Goal: Task Accomplishment & Management: Manage account settings

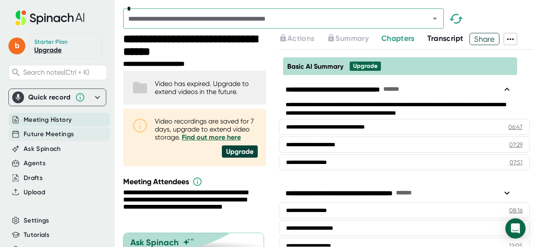
click at [69, 130] on span "Future Meetings" at bounding box center [49, 135] width 50 height 10
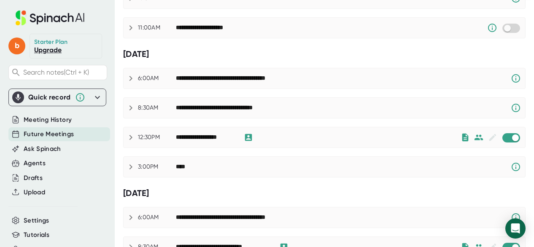
scroll to position [127, 0]
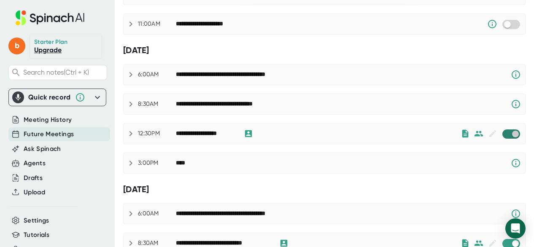
click at [503, 135] on input "checkbox" at bounding box center [515, 134] width 24 height 8
checkbox input "true"
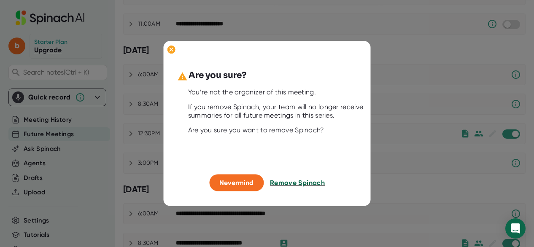
click at [284, 183] on span "Remove Spinach" at bounding box center [297, 182] width 55 height 8
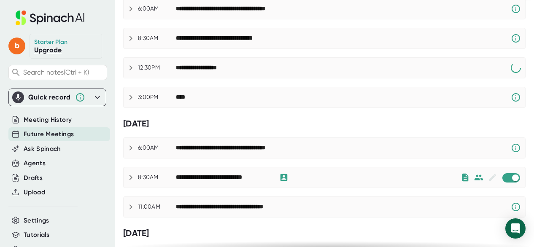
scroll to position [211, 0]
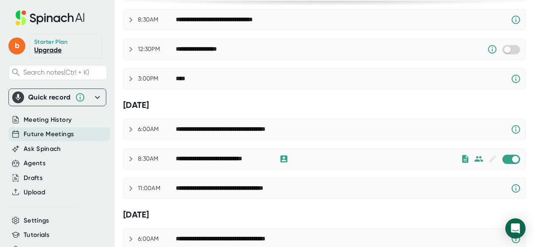
click at [505, 161] on span at bounding box center [511, 159] width 18 height 9
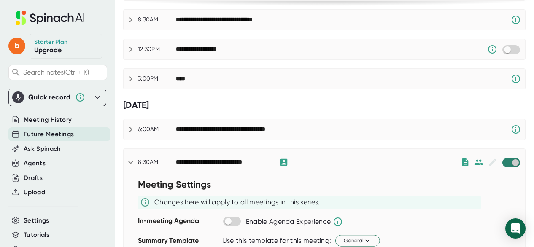
click at [503, 162] on input "checkbox" at bounding box center [515, 163] width 24 height 8
checkbox input "true"
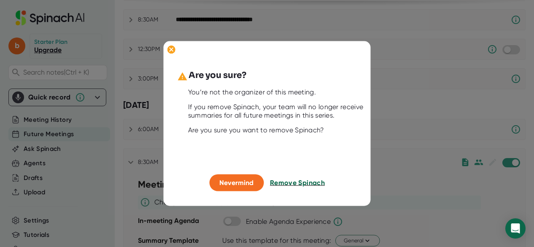
click at [312, 183] on span "Remove Spinach" at bounding box center [297, 182] width 55 height 8
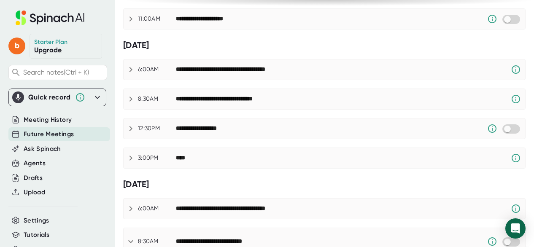
scroll to position [41, 0]
